Goal: Information Seeking & Learning: Learn about a topic

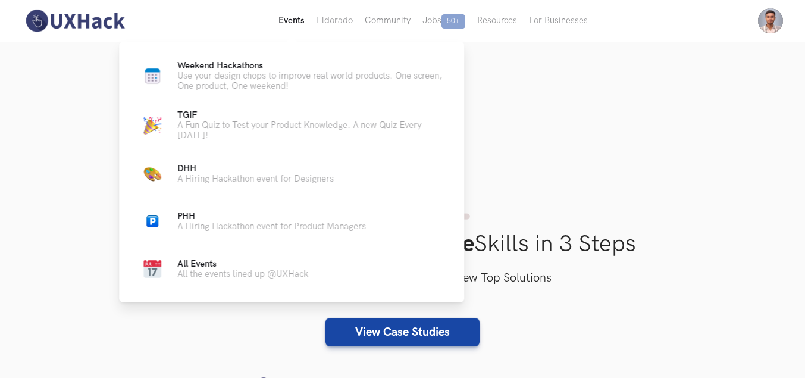
click at [295, 26] on button "Events Live" at bounding box center [291, 21] width 38 height 42
click at [240, 66] on span "Weekend Hackathons Live" at bounding box center [220, 66] width 86 height 10
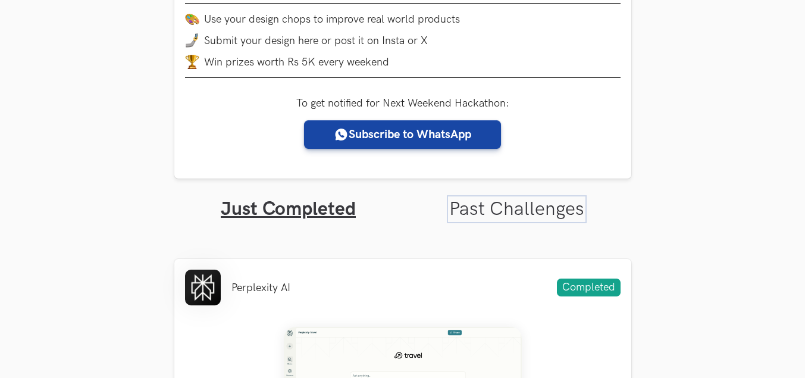
click at [528, 219] on link "Past Challenges" at bounding box center [516, 209] width 135 height 23
